Goal: Task Accomplishment & Management: Use online tool/utility

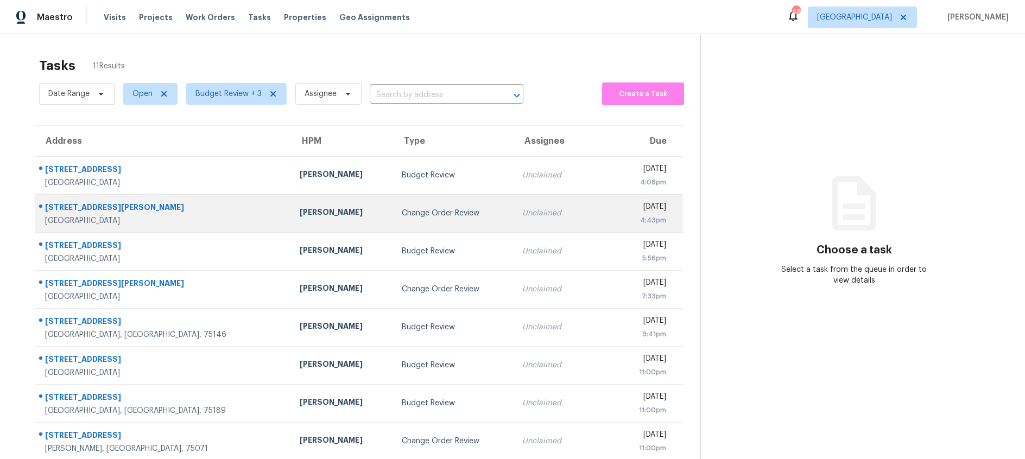
scroll to position [106, 0]
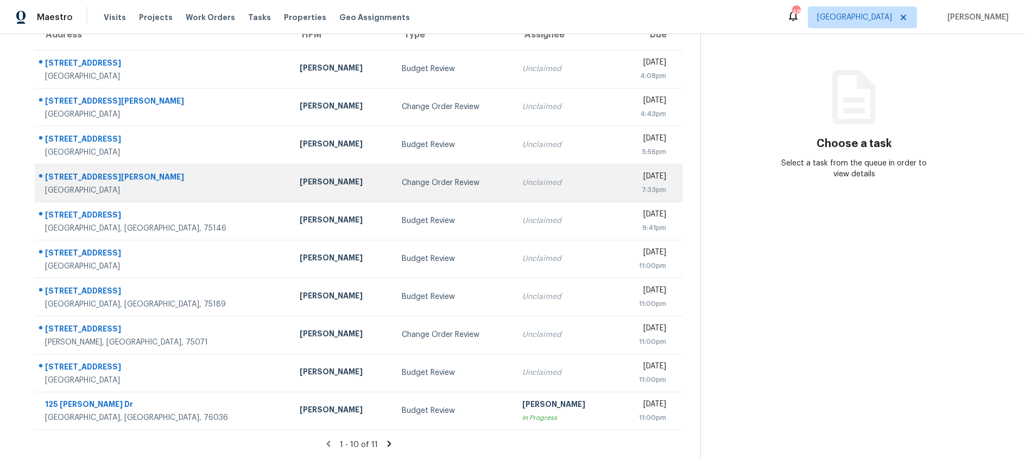
click at [393, 186] on td "Change Order Review" at bounding box center [453, 183] width 121 height 38
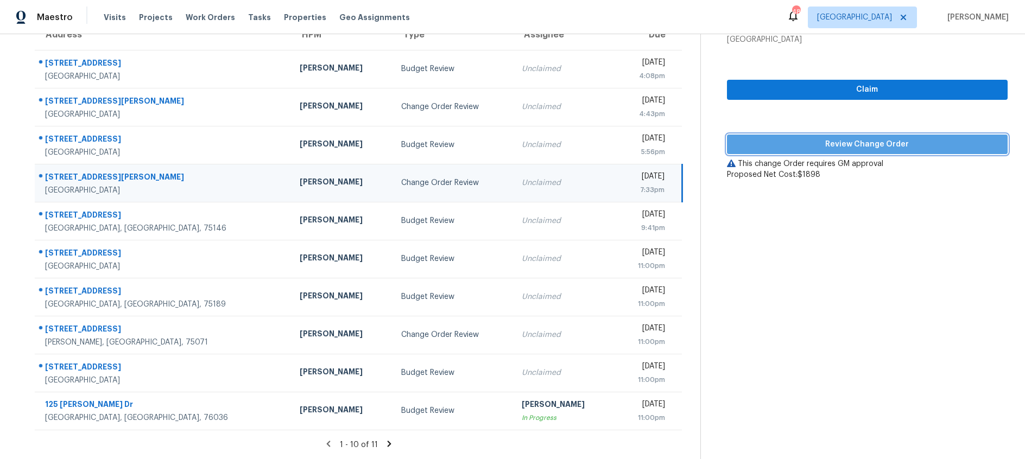
click at [776, 146] on span "Review Change Order" at bounding box center [867, 145] width 263 height 14
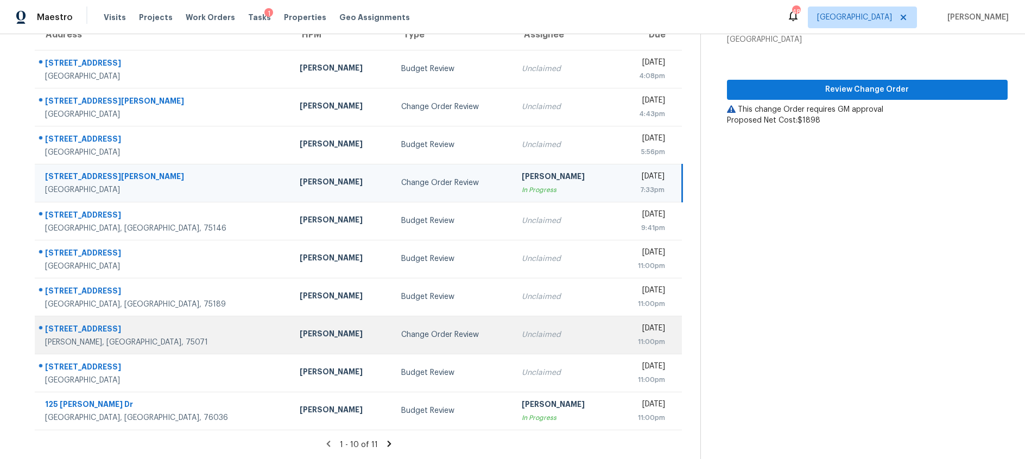
click at [522, 330] on div "Unclaimed" at bounding box center [564, 335] width 85 height 11
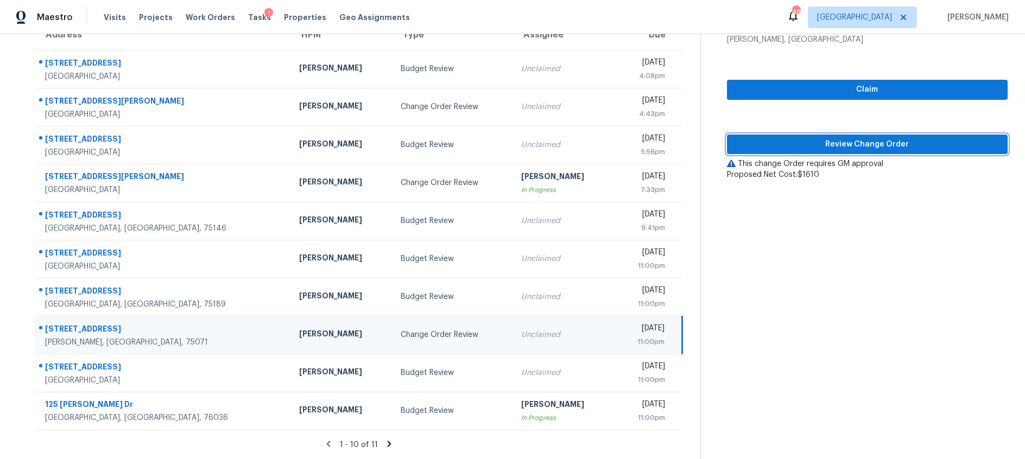
click at [807, 140] on span "Review Change Order" at bounding box center [867, 145] width 263 height 14
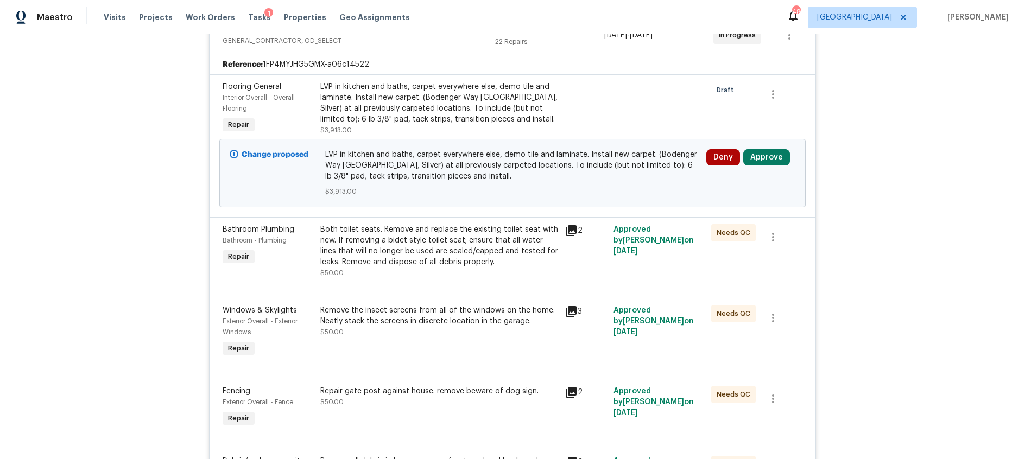
scroll to position [313, 0]
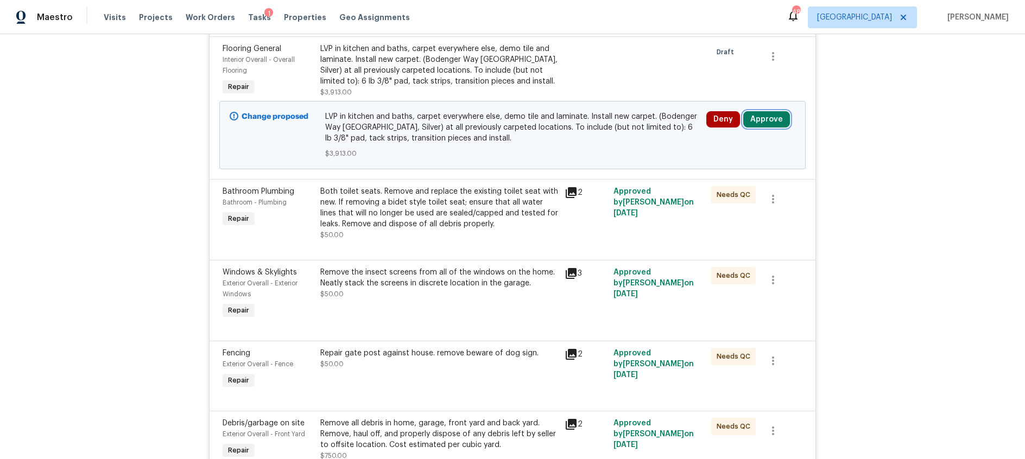
click at [759, 121] on button "Approve" at bounding box center [766, 119] width 47 height 16
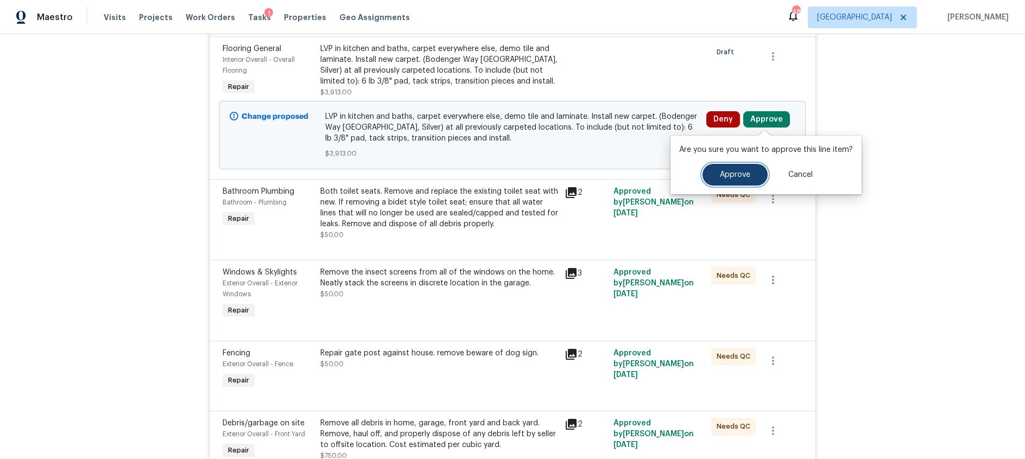
click at [726, 174] on span "Approve" at bounding box center [735, 175] width 30 height 8
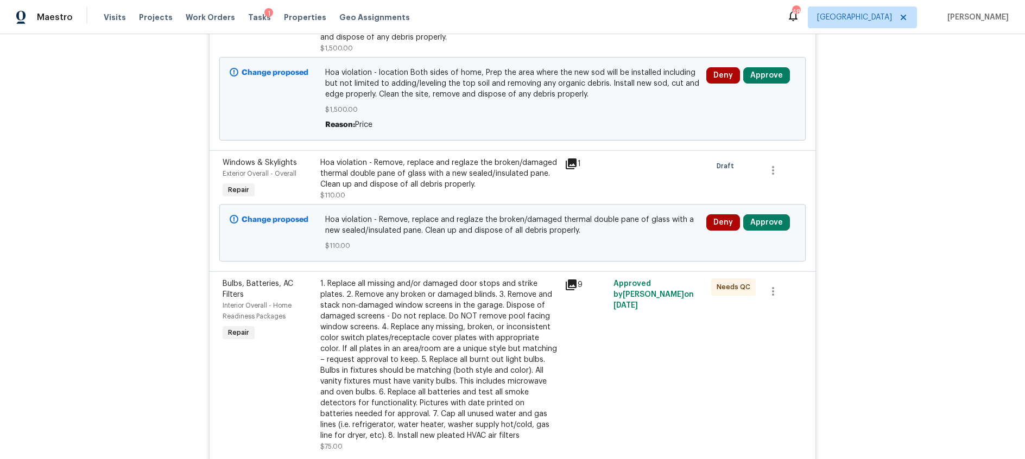
scroll to position [274, 0]
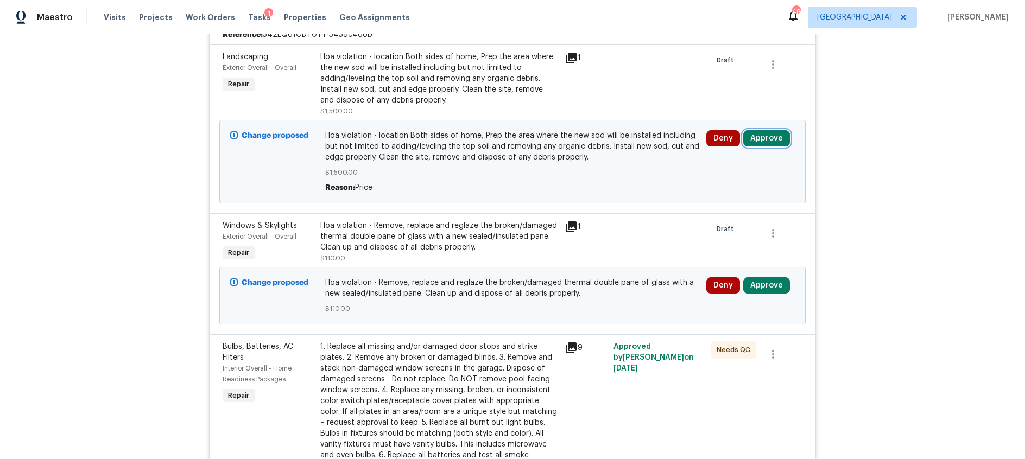
click at [771, 138] on button "Approve" at bounding box center [766, 138] width 47 height 16
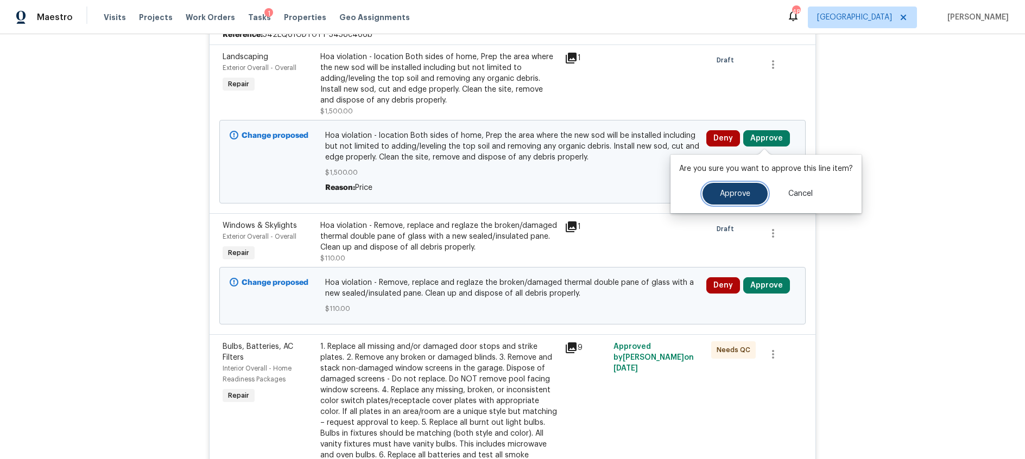
click at [735, 190] on span "Approve" at bounding box center [735, 194] width 30 height 8
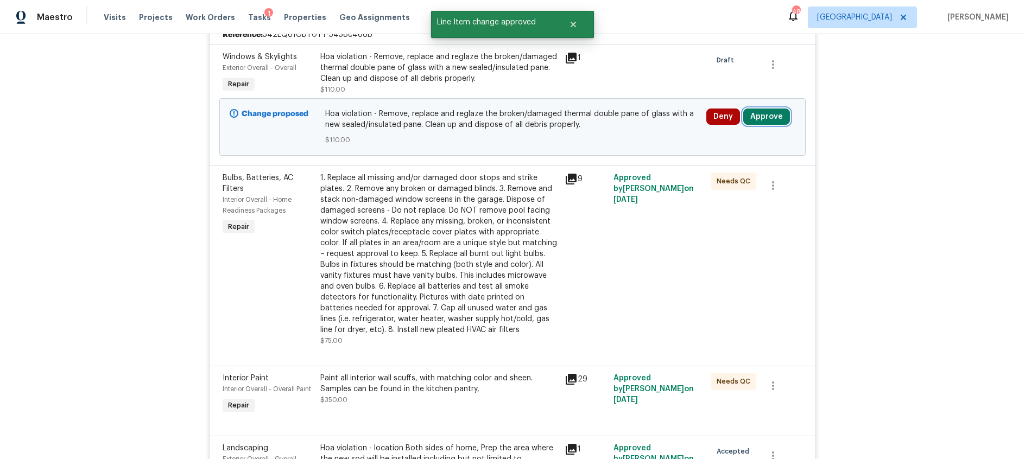
click at [769, 112] on button "Approve" at bounding box center [766, 117] width 47 height 16
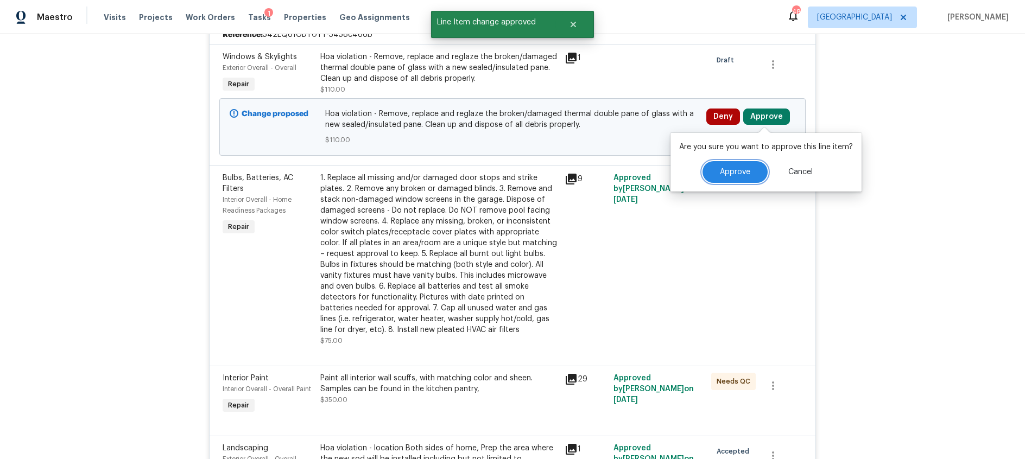
click at [731, 173] on span "Approve" at bounding box center [735, 172] width 30 height 8
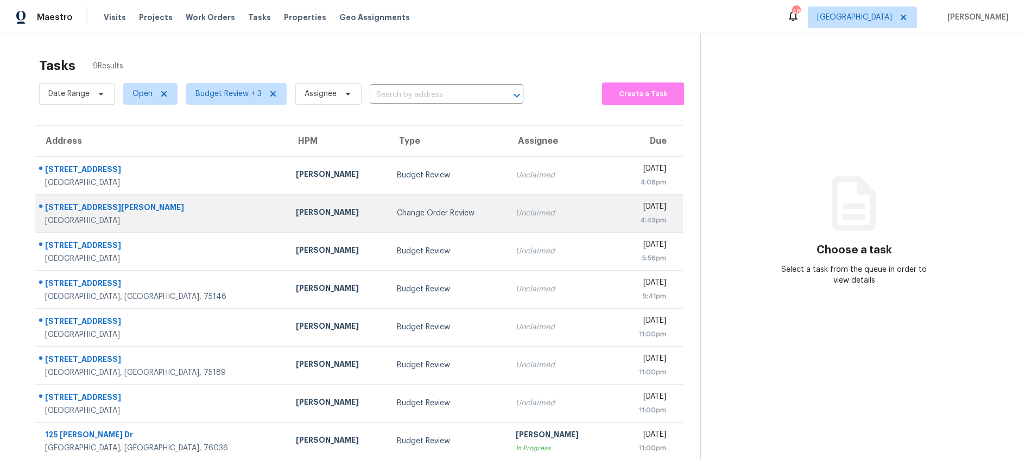
click at [397, 211] on div "Change Order Review" at bounding box center [448, 213] width 102 height 11
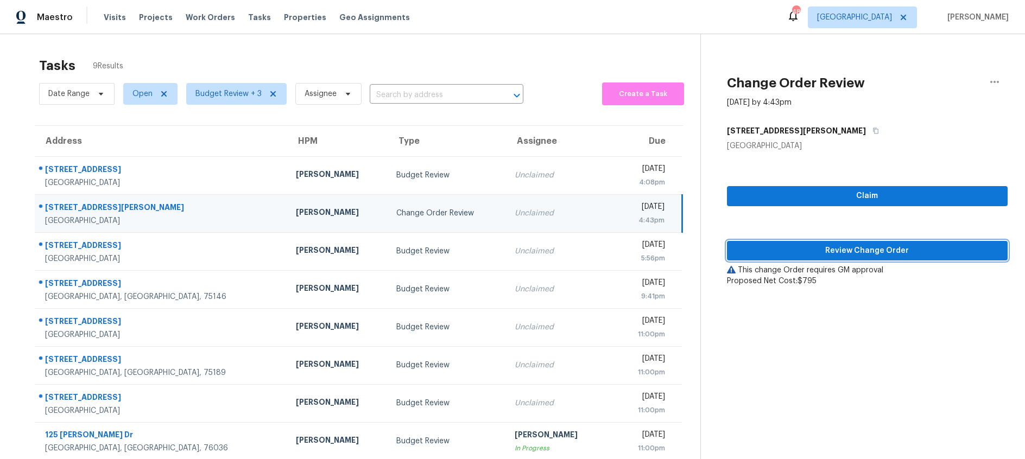
click at [848, 254] on span "Review Change Order" at bounding box center [867, 251] width 263 height 14
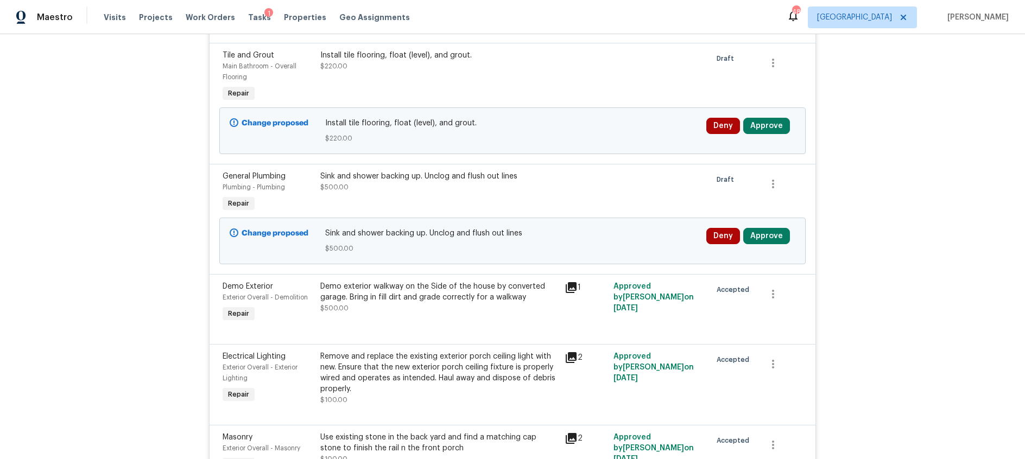
scroll to position [499, 0]
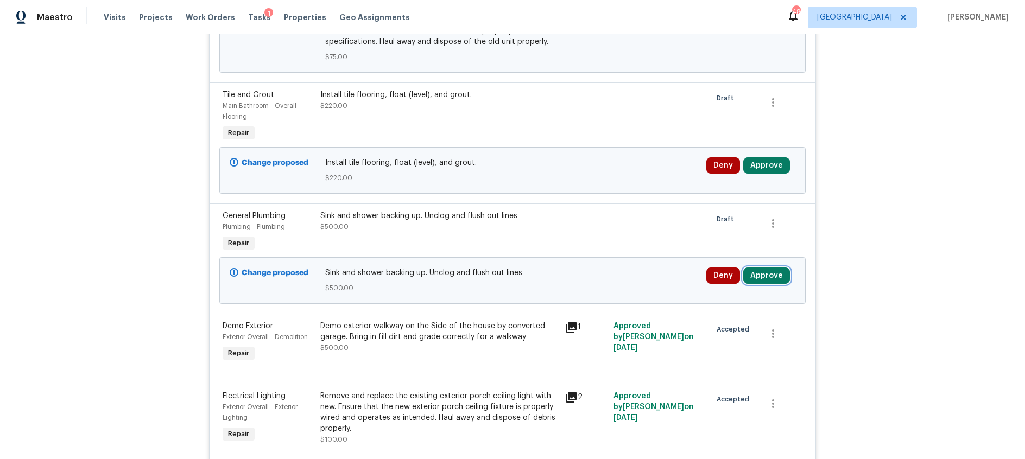
click at [768, 276] on button "Approve" at bounding box center [766, 276] width 47 height 16
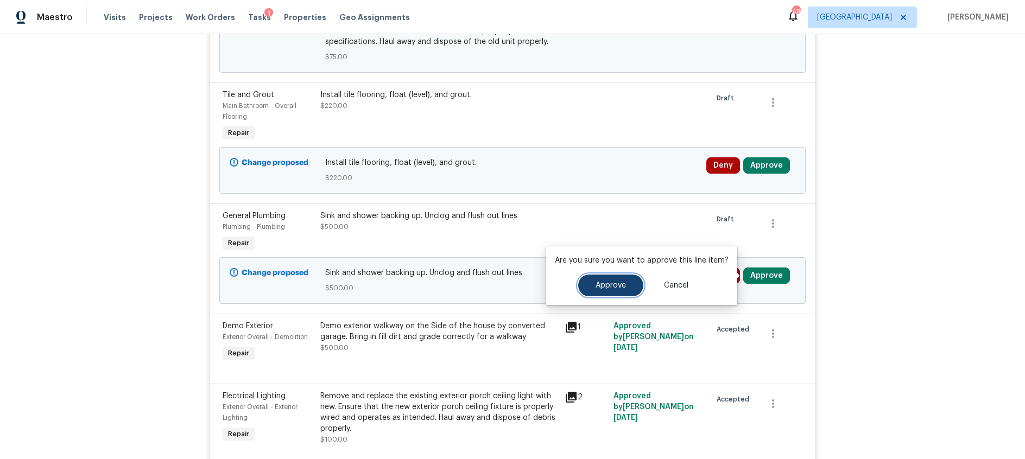
click at [615, 287] on span "Approve" at bounding box center [611, 286] width 30 height 8
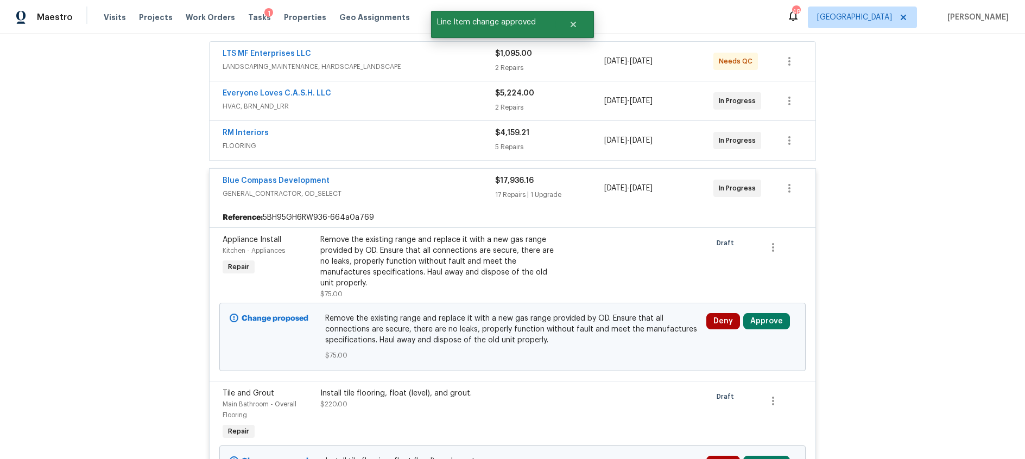
scroll to position [250, 0]
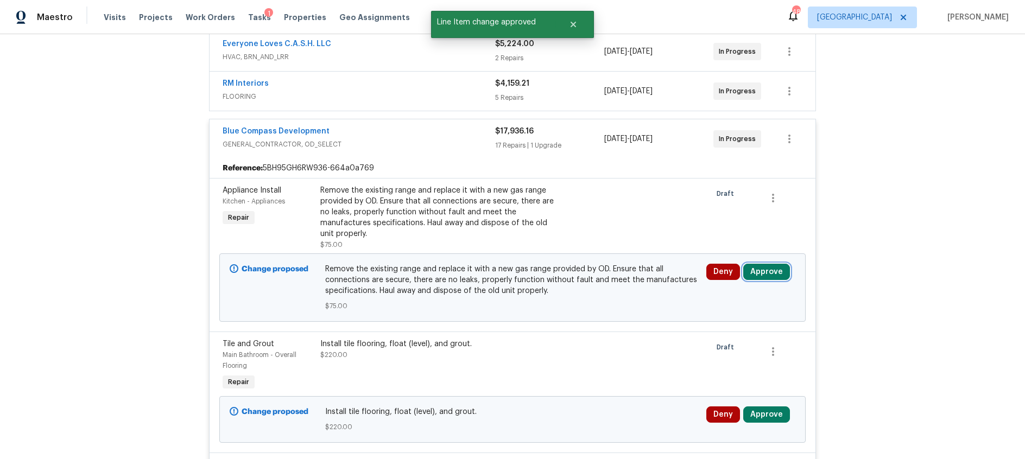
click at [753, 271] on button "Approve" at bounding box center [766, 272] width 47 height 16
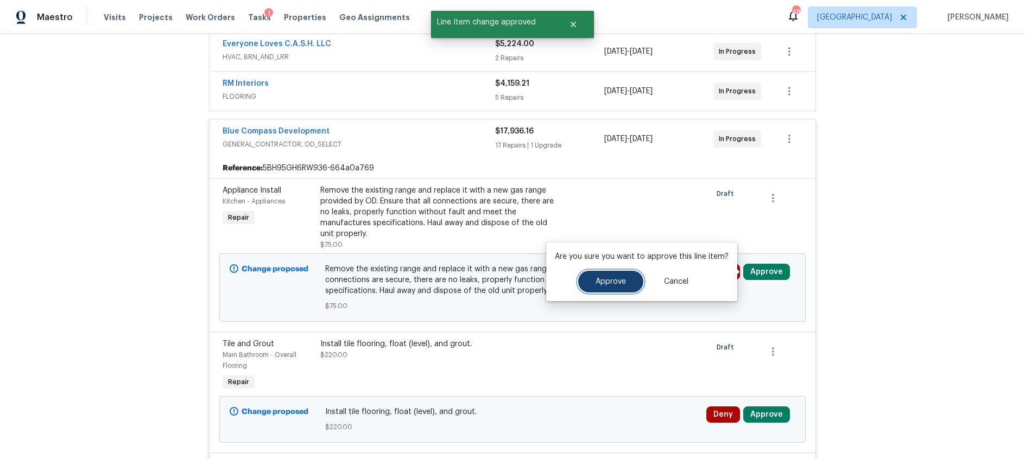
click at [624, 286] on button "Approve" at bounding box center [610, 282] width 65 height 22
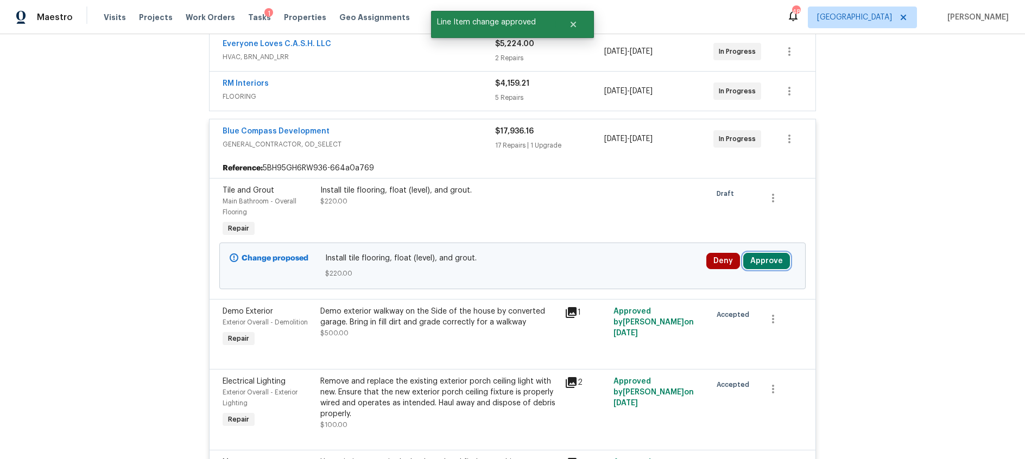
click at [758, 261] on button "Approve" at bounding box center [766, 261] width 47 height 16
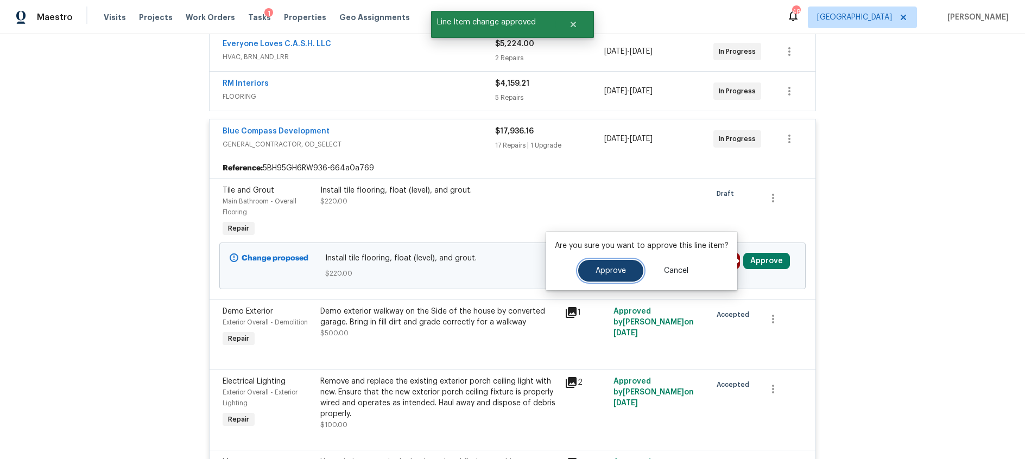
click at [609, 276] on button "Approve" at bounding box center [610, 271] width 65 height 22
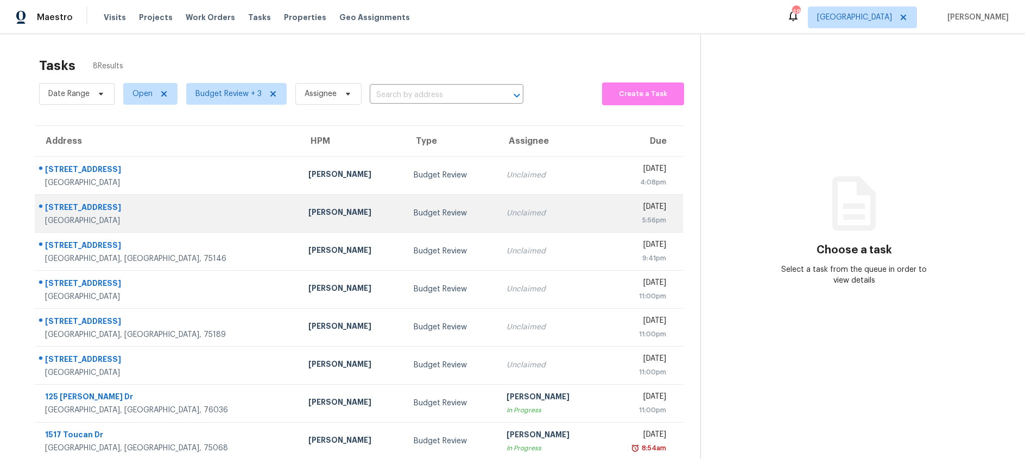
scroll to position [34, 0]
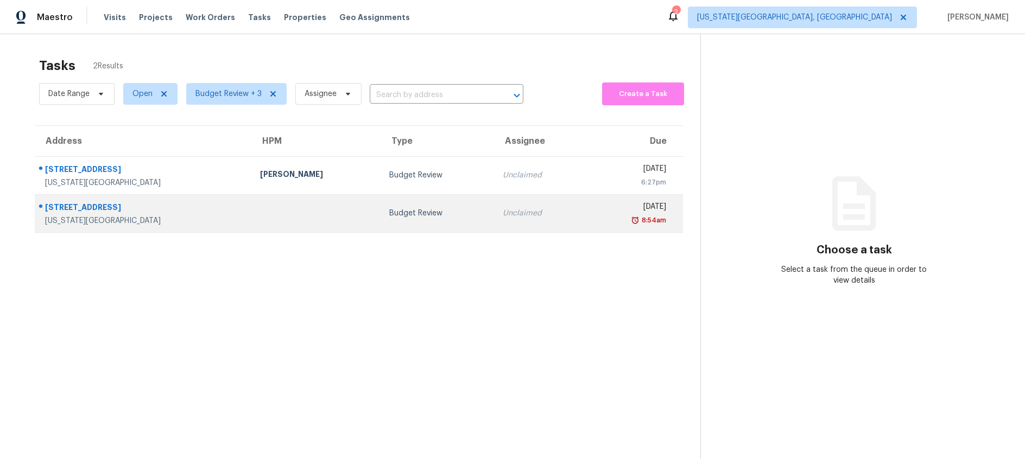
click at [503, 217] on div "Unclaimed" at bounding box center [539, 213] width 73 height 11
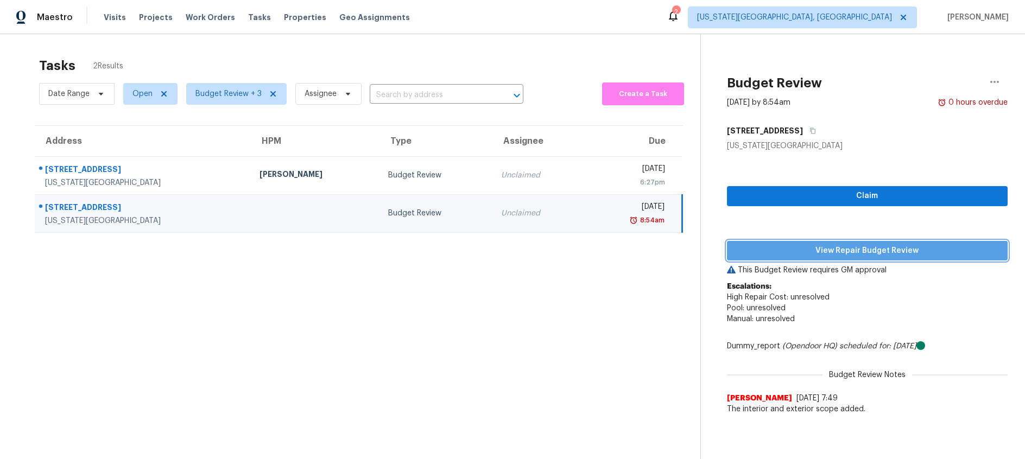
click at [793, 255] on span "View Repair Budget Review" at bounding box center [867, 251] width 263 height 14
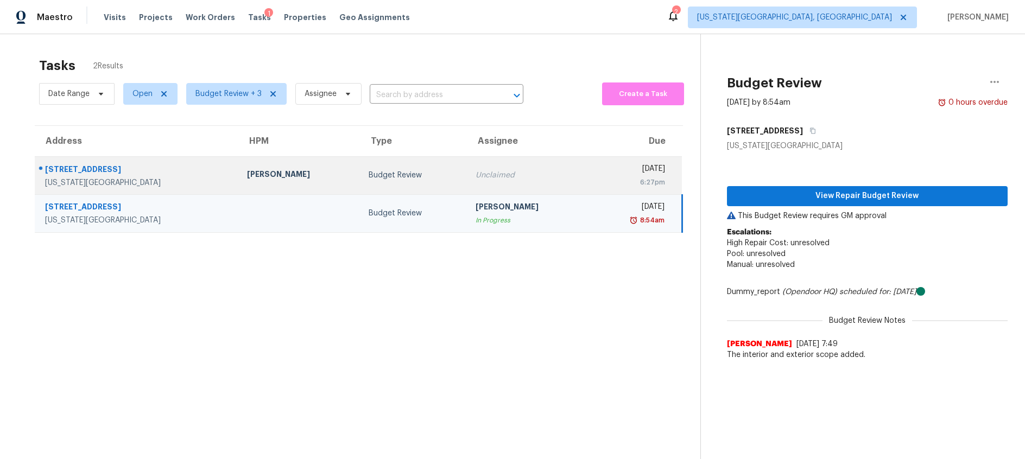
click at [413, 180] on div "Budget Review" at bounding box center [414, 175] width 90 height 11
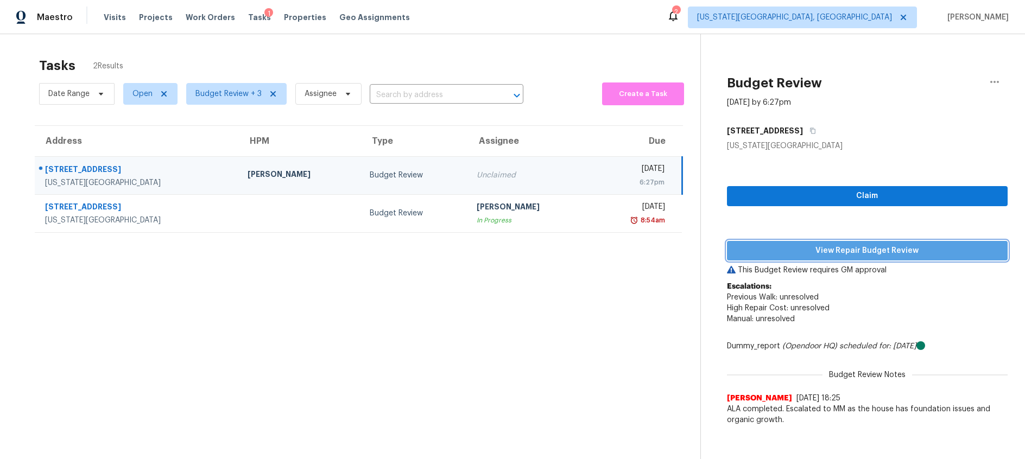
click at [763, 250] on span "View Repair Budget Review" at bounding box center [867, 251] width 263 height 14
